Goal: Task Accomplishment & Management: Manage account settings

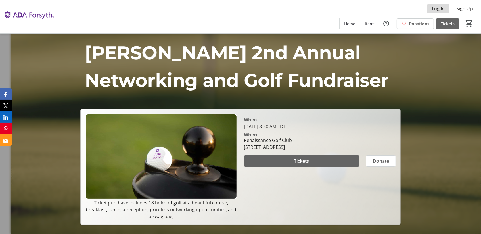
click at [439, 9] on span "Log In" at bounding box center [437, 8] width 13 height 7
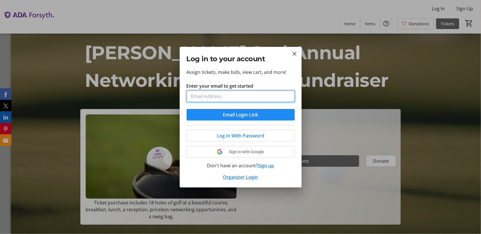
click at [227, 93] on input "Enter your email to get started" at bounding box center [240, 95] width 108 height 11
type input "[EMAIL_ADDRESS][DOMAIN_NAME]"
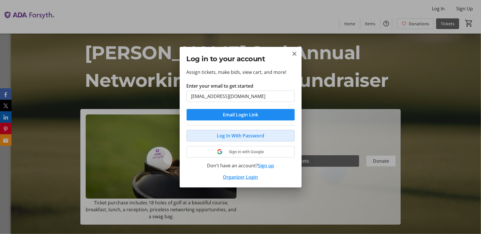
click at [223, 135] on span "Log In With Password" at bounding box center [240, 135] width 47 height 7
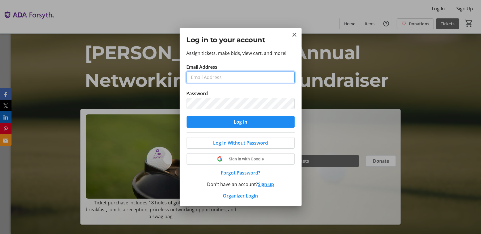
click at [207, 77] on input "Email Address" at bounding box center [240, 77] width 108 height 11
type input "[EMAIL_ADDRESS][DOMAIN_NAME]"
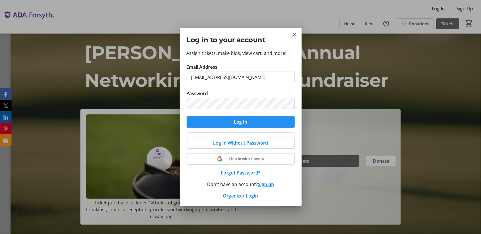
click at [222, 122] on span "submit" at bounding box center [240, 122] width 108 height 14
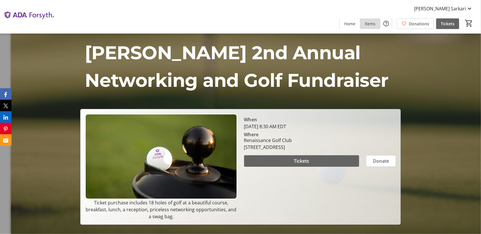
click at [371, 24] on span "Items" at bounding box center [369, 24] width 11 height 6
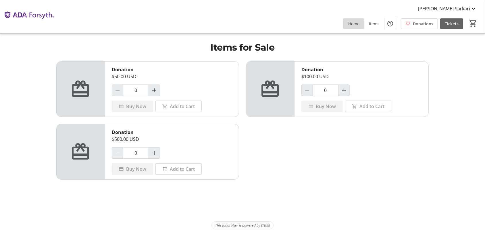
click at [351, 22] on span "Home" at bounding box center [353, 24] width 11 height 6
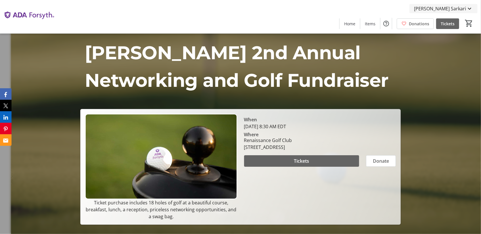
click at [469, 9] on mat-icon at bounding box center [469, 8] width 7 height 7
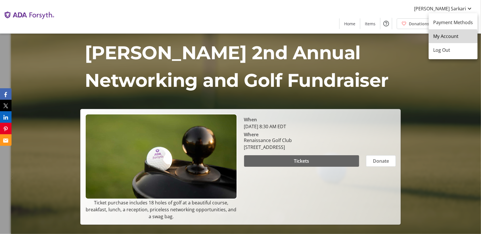
click at [450, 38] on span "My Account" at bounding box center [453, 36] width 40 height 7
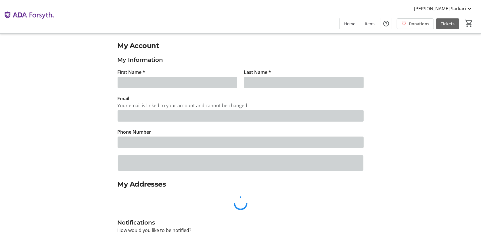
type input "[PERSON_NAME]"
type input "Sarkari"
type input "[EMAIL_ADDRESS][DOMAIN_NAME]"
type input "[PHONE_NUMBER]"
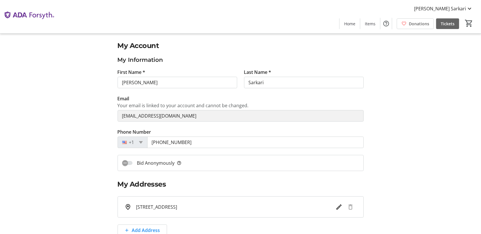
click at [338, 22] on div "[PERSON_NAME] Sarkari Home Items Donations Tickets 0" at bounding box center [240, 16] width 481 height 33
click at [344, 23] on span at bounding box center [349, 24] width 20 height 14
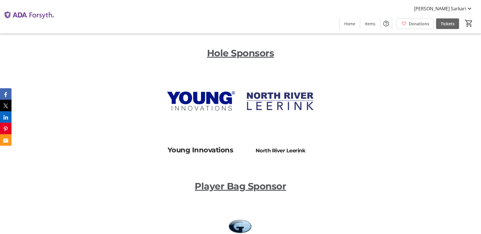
scroll to position [2241, 0]
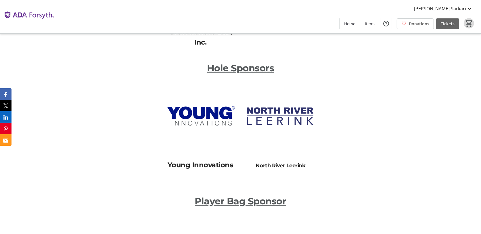
click at [469, 23] on mat-icon "0" at bounding box center [468, 23] width 9 height 9
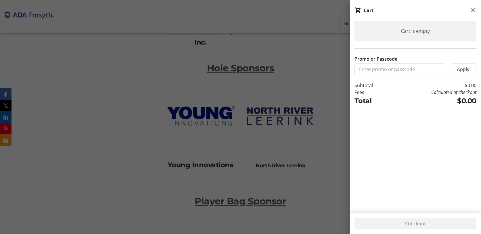
scroll to position [2213, 0]
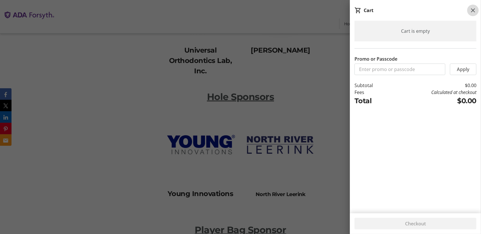
click at [471, 9] on mat-icon at bounding box center [472, 10] width 7 height 7
